Goal: Transaction & Acquisition: Subscribe to service/newsletter

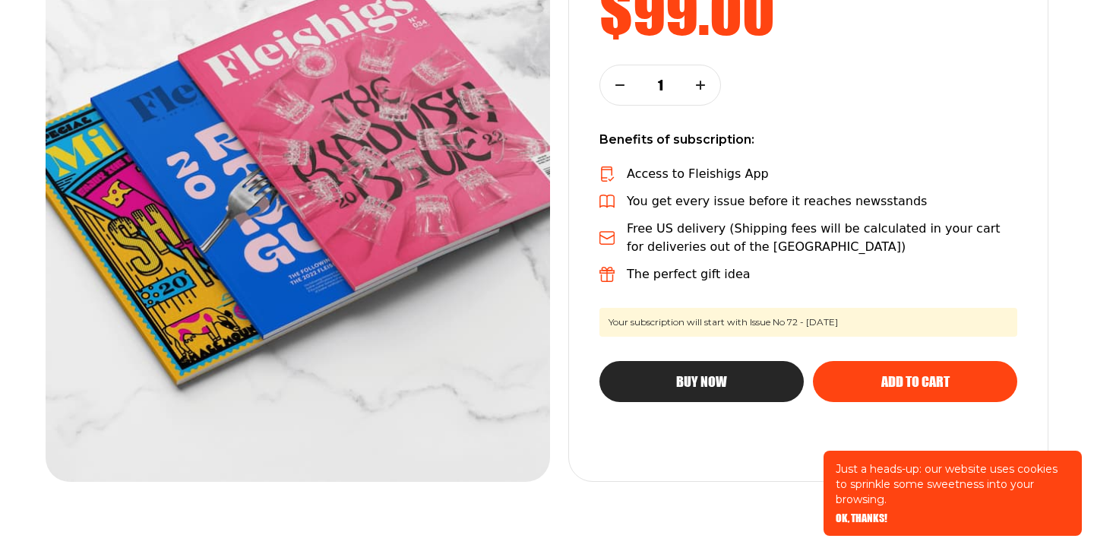
scroll to position [356, 0]
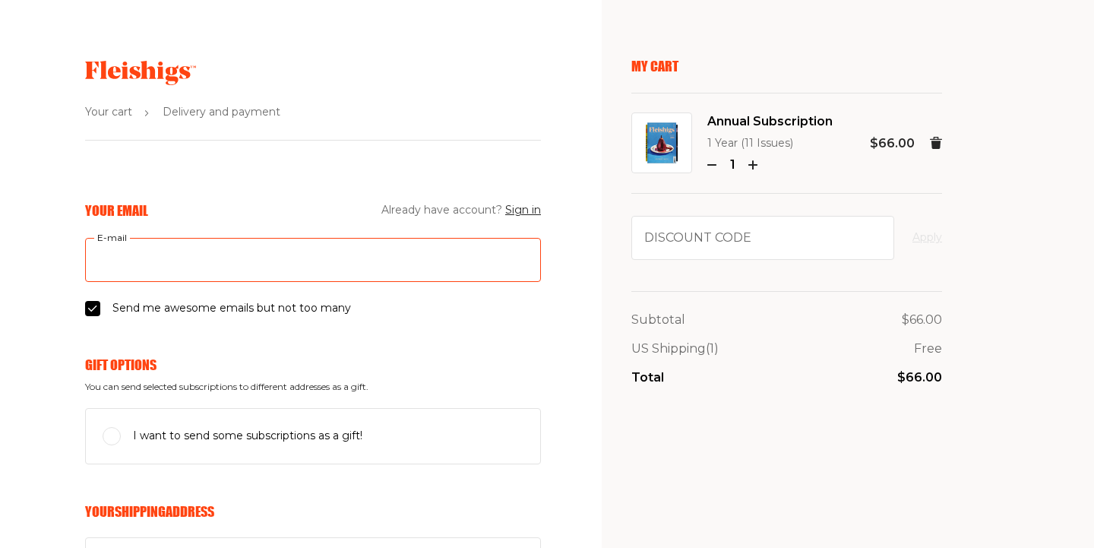
click at [274, 263] on input "E-mail" at bounding box center [313, 260] width 456 height 44
type input "[EMAIL_ADDRESS][DOMAIN_NAME]"
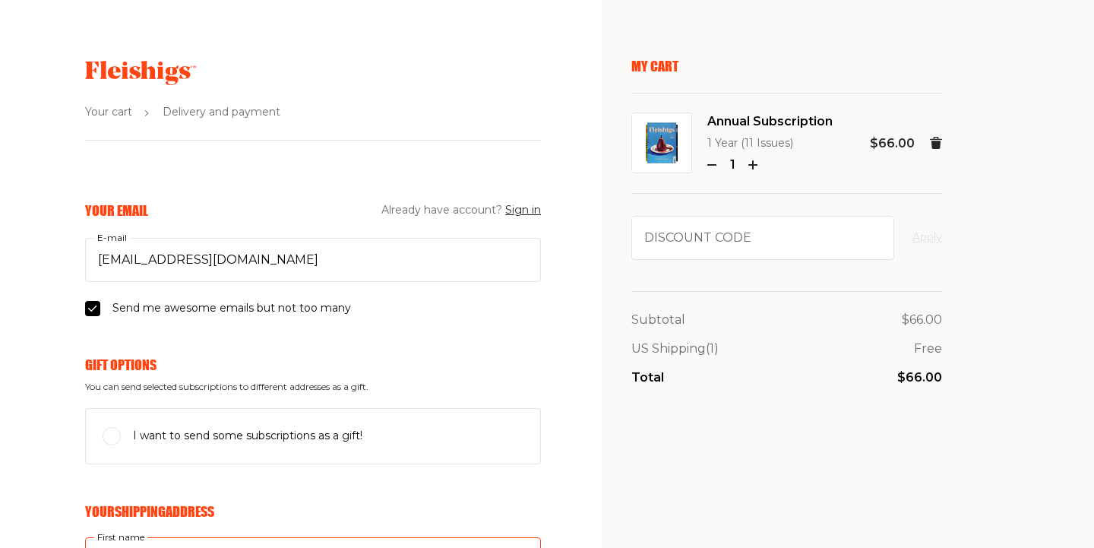
type input "Tali"
type input "[PERSON_NAME]"
type input "[STREET_ADDRESS] 2B"
type input "5162206979"
type input "10033"
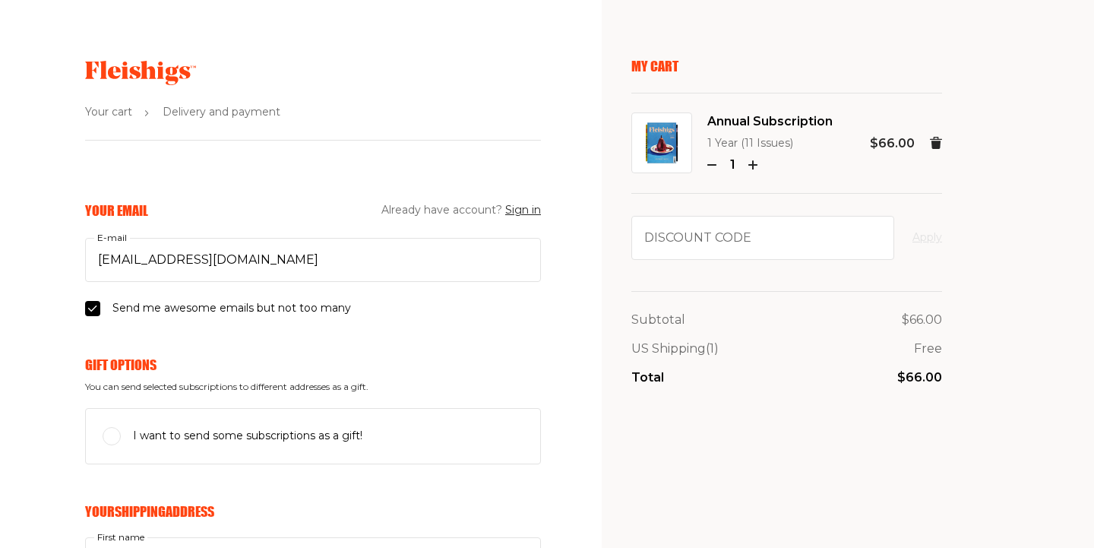
type input "[US_STATE]"
select select "US"
select select "New York"
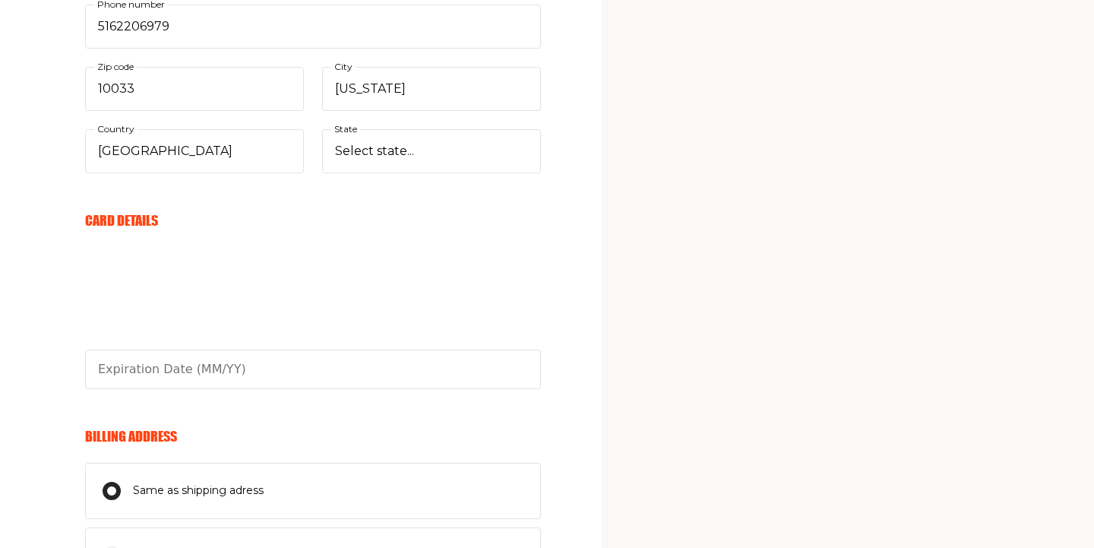
scroll to position [726, 0]
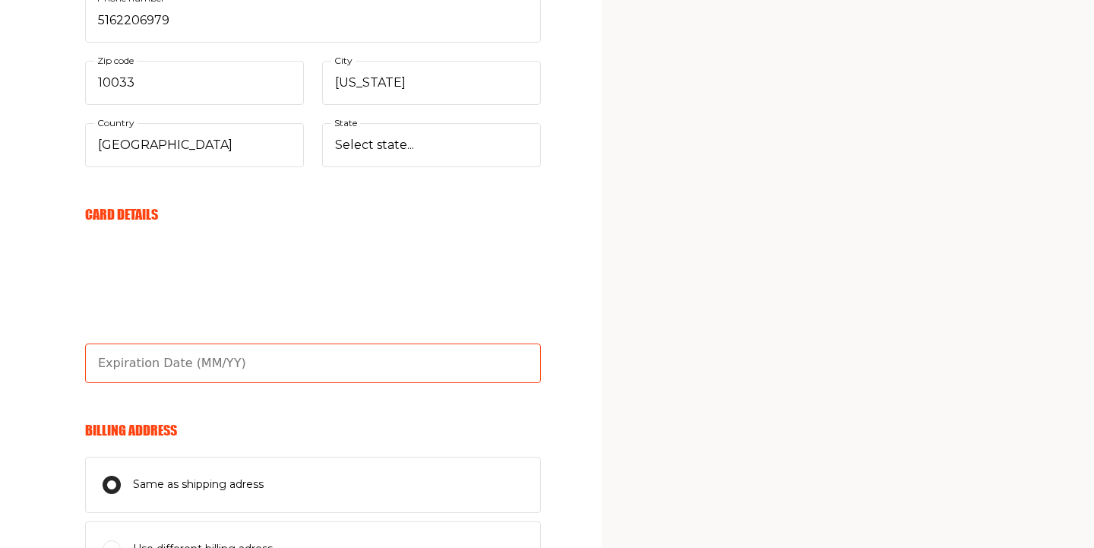
type input "10/26"
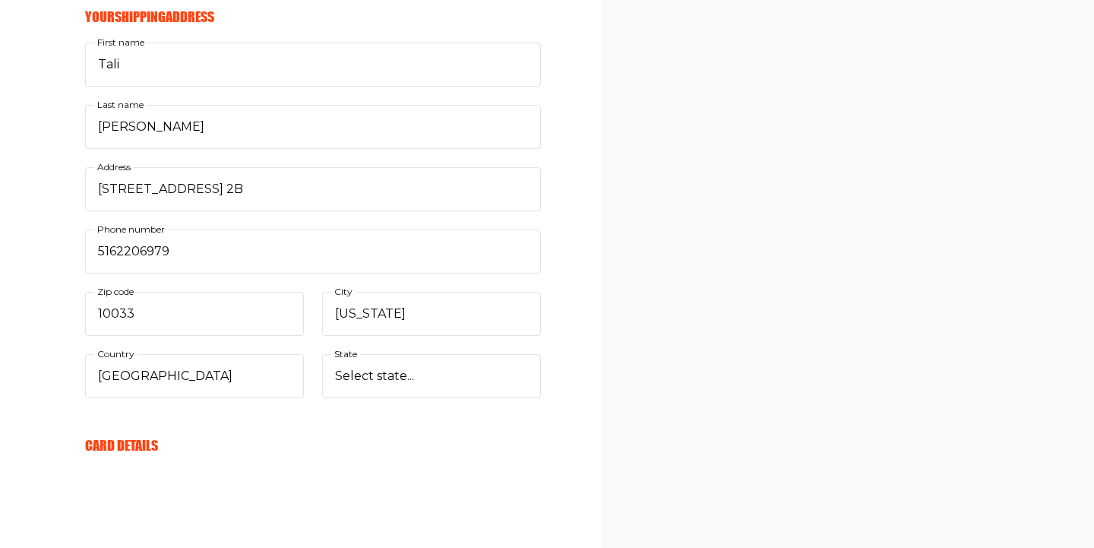
scroll to position [496, 0]
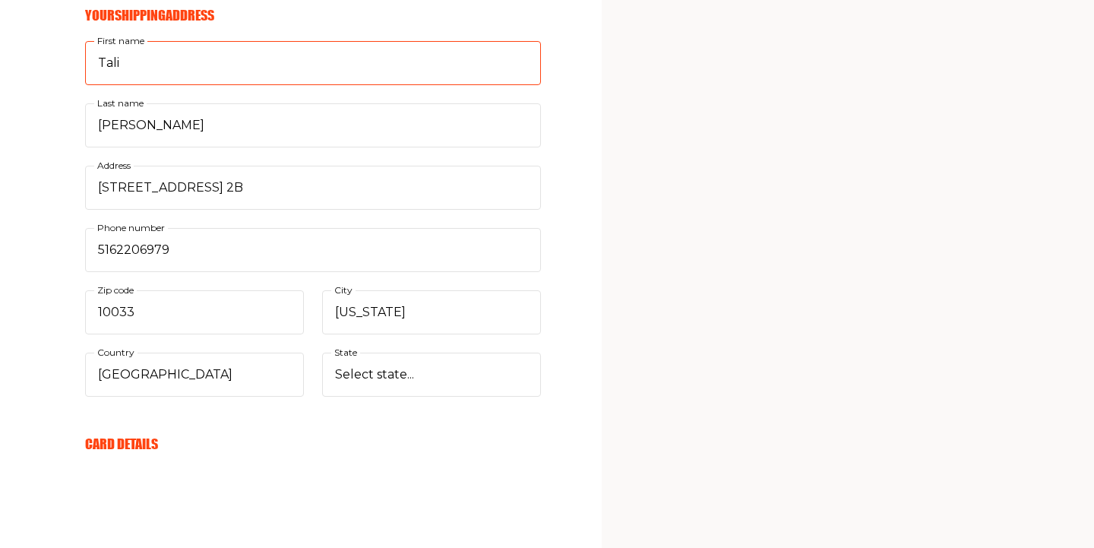
click at [183, 54] on input "Tali" at bounding box center [313, 63] width 456 height 44
type input "Avital"
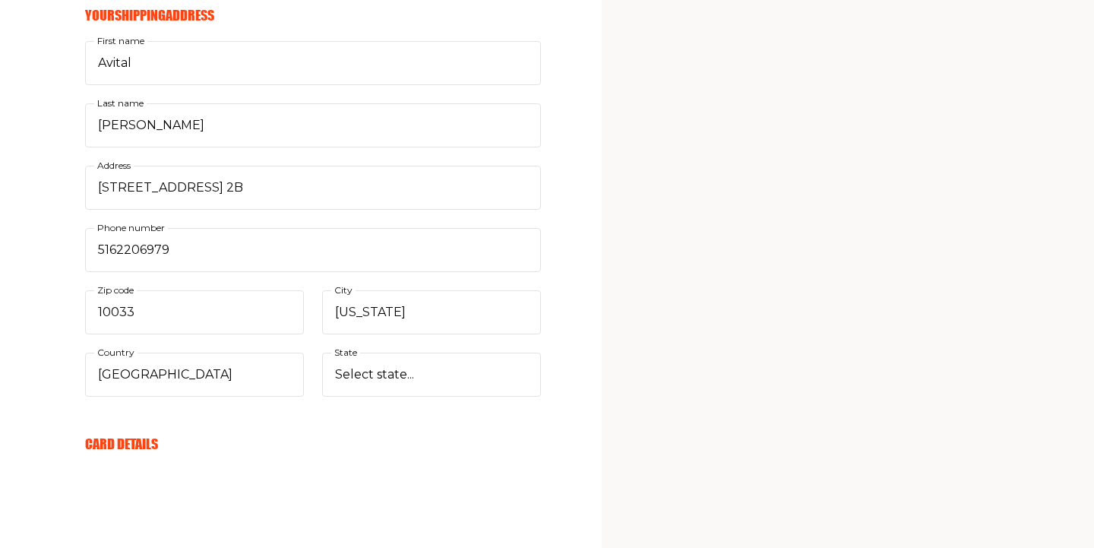
click at [781, 244] on div "My Cart Annual Subscription 1 Year (11 Issues) 1 $66.00 Discount code Apply Sub…" at bounding box center [787, 286] width 311 height 1448
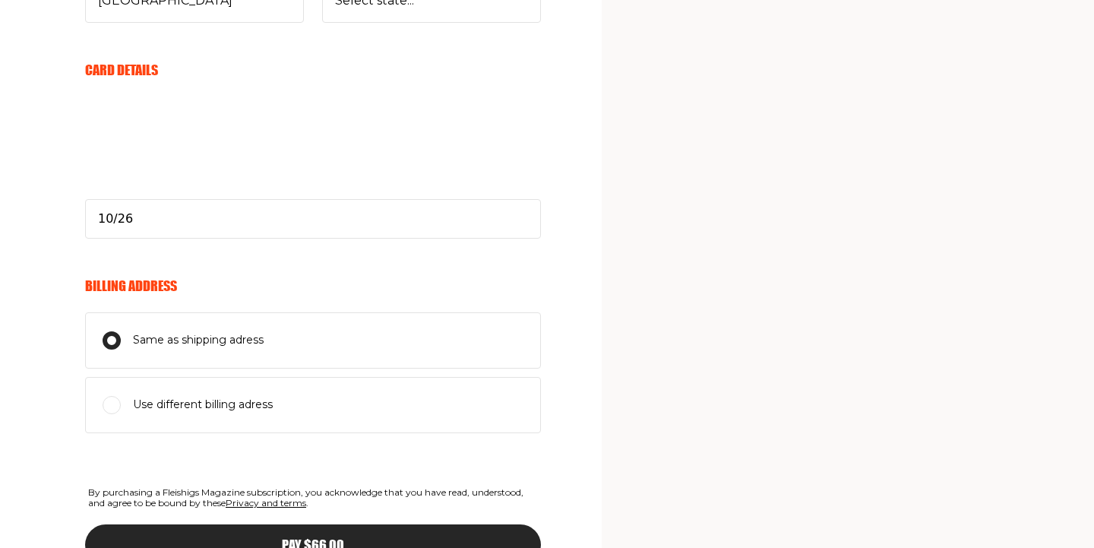
scroll to position [981, 0]
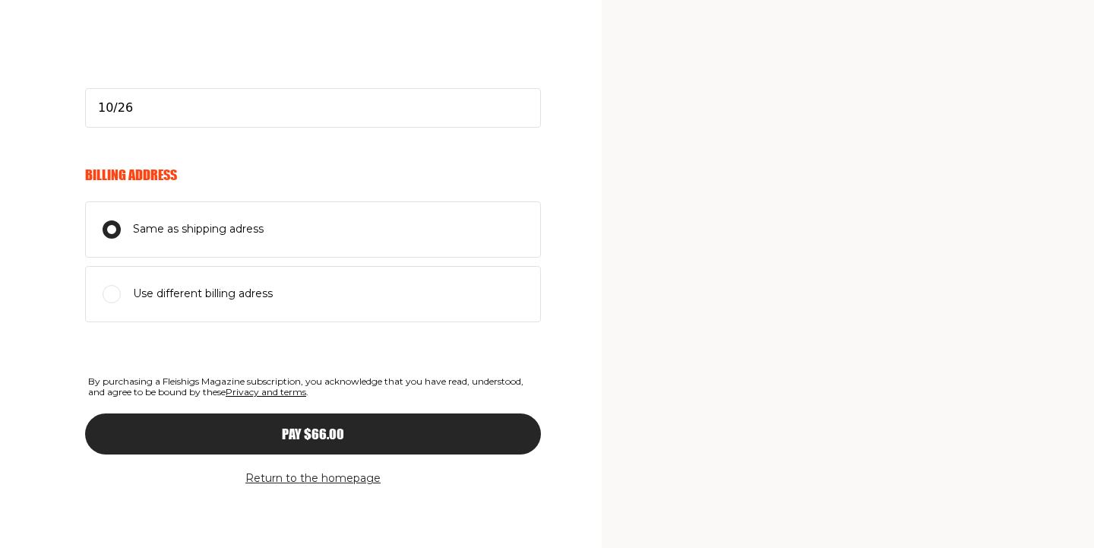
click at [334, 427] on span "Pay $66.00" at bounding box center [313, 420] width 62 height 14
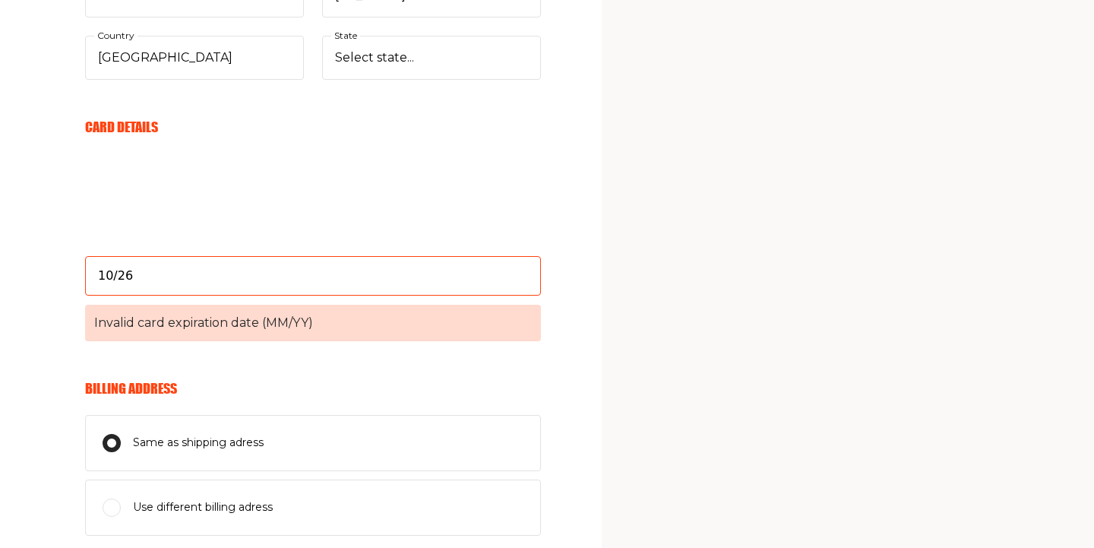
scroll to position [814, 0]
click at [354, 280] on input "10/26" at bounding box center [313, 275] width 456 height 40
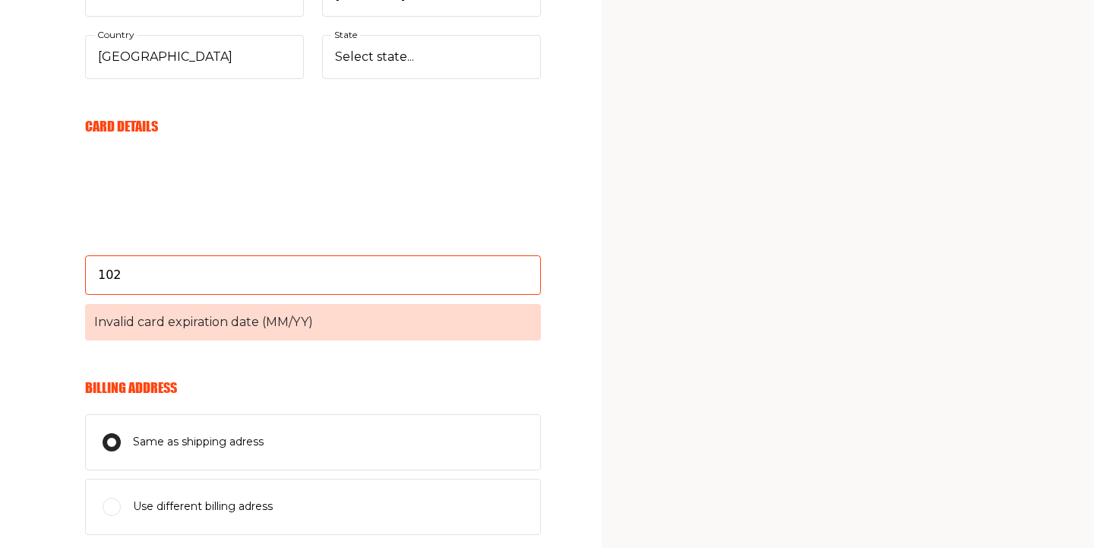
type input "10/26"
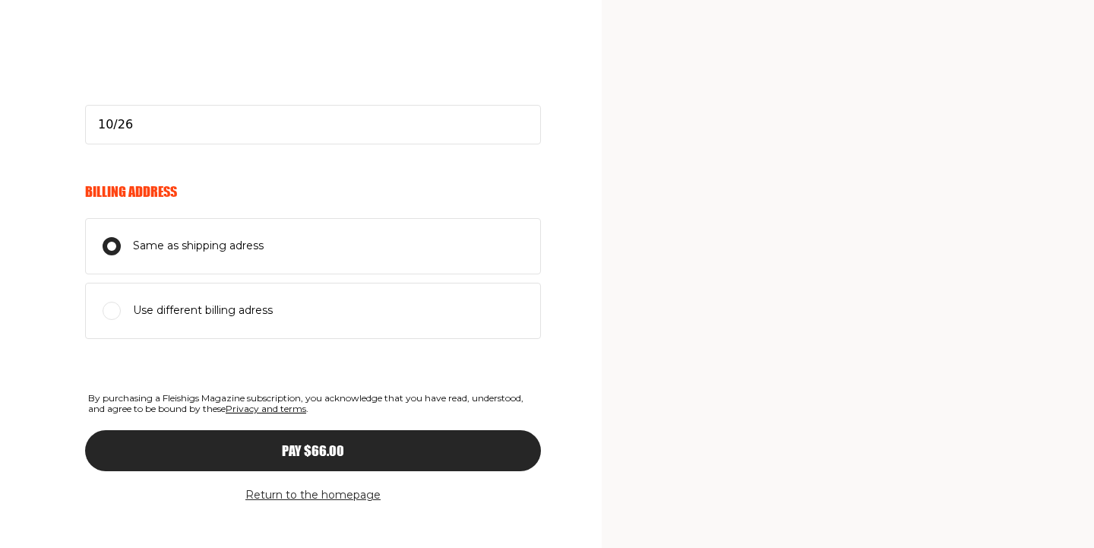
scroll to position [981, 0]
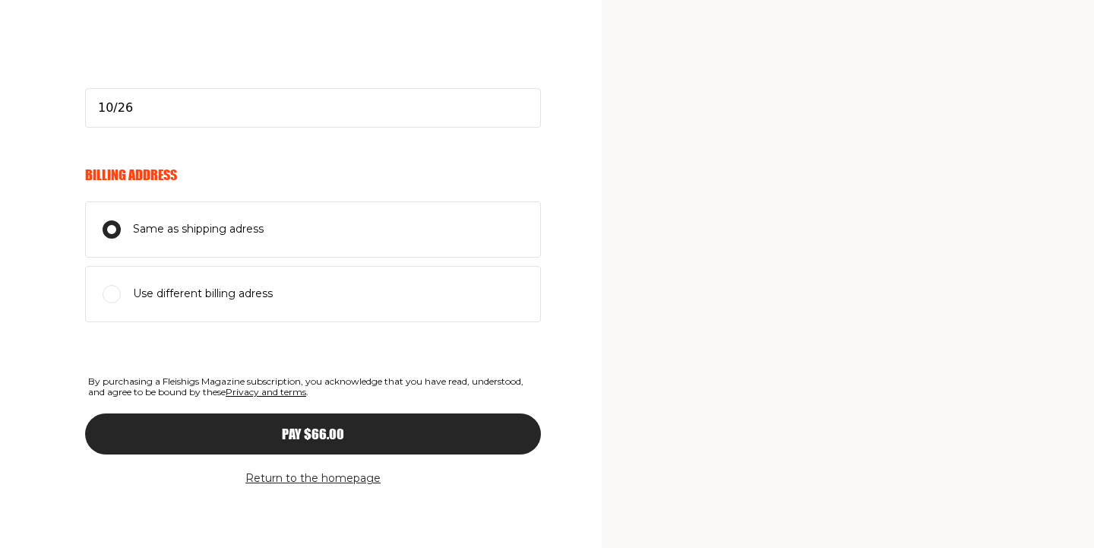
click at [271, 435] on div "Pay $66.00" at bounding box center [313, 434] width 395 height 14
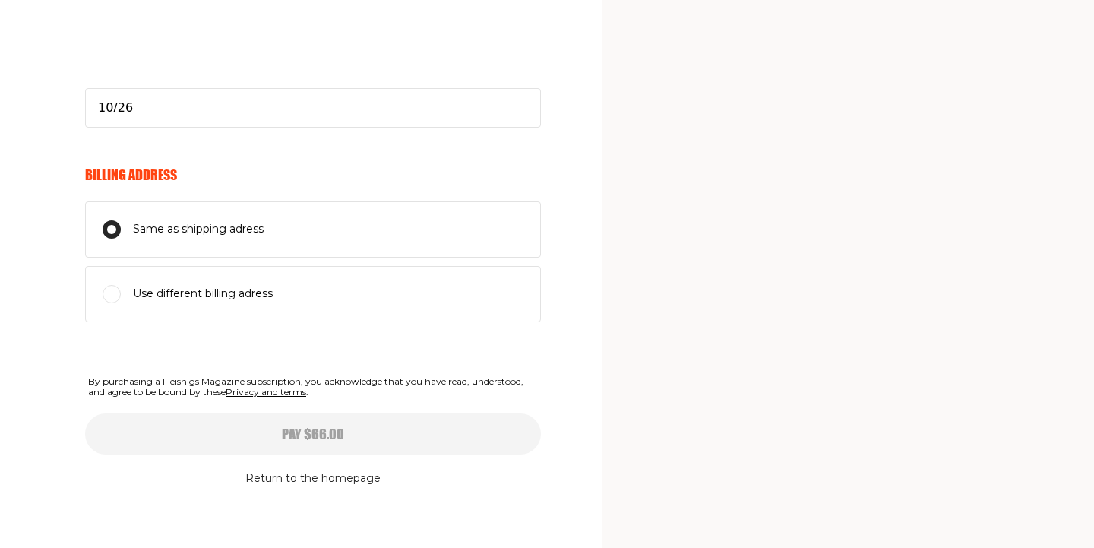
type input "10/26"
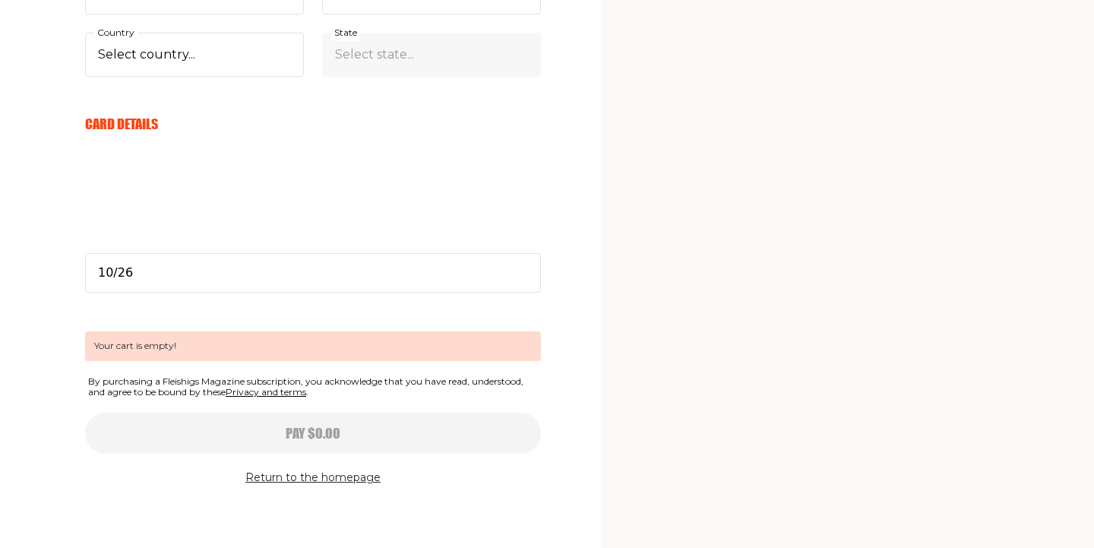
scroll to position [0, 0]
